Goal: Information Seeking & Learning: Learn about a topic

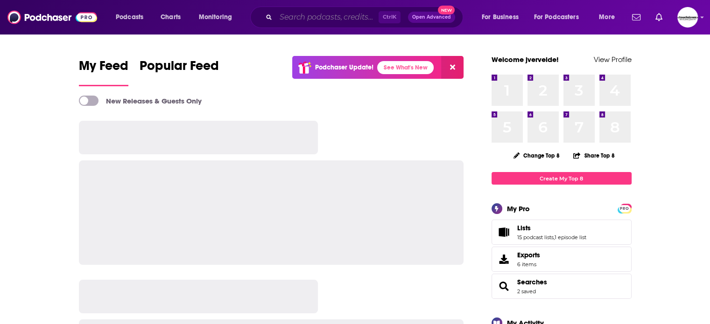
click at [345, 22] on input "Search podcasts, credits, & more..." at bounding box center [327, 17] width 103 height 15
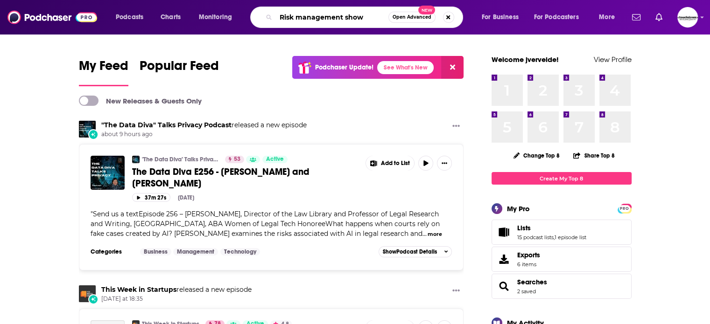
type input "Risk management show"
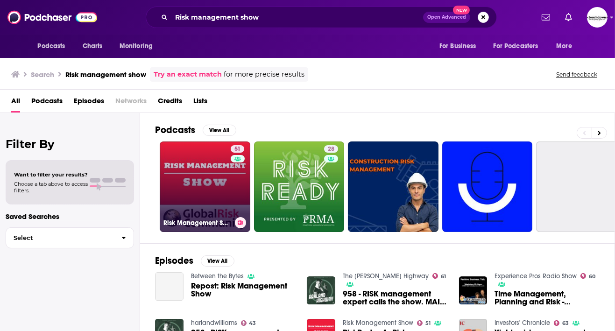
click at [200, 173] on link "51 Risk Management Show" at bounding box center [205, 186] width 91 height 91
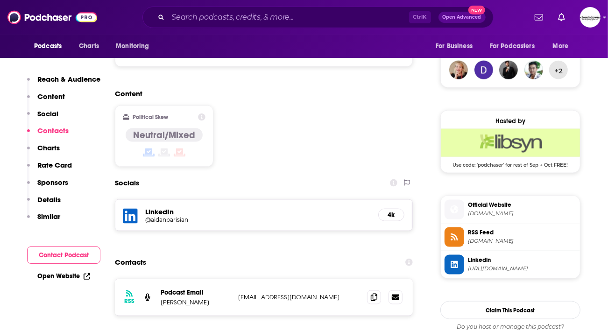
scroll to position [793, 0]
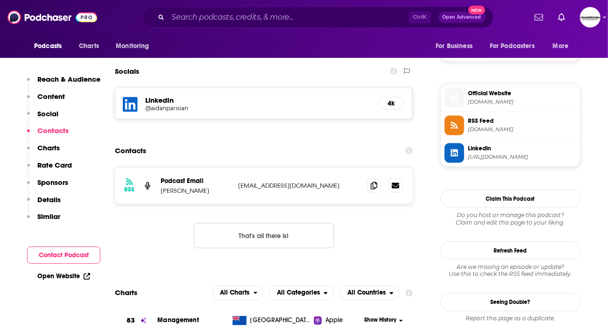
drag, startPoint x: 152, startPoint y: 223, endPoint x: 95, endPoint y: 265, distance: 71.0
click at [91, 270] on div "Open Website" at bounding box center [63, 275] width 73 height 17
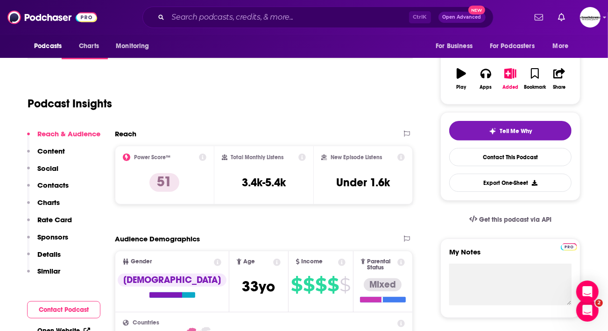
scroll to position [0, 0]
